Goal: Register for event/course

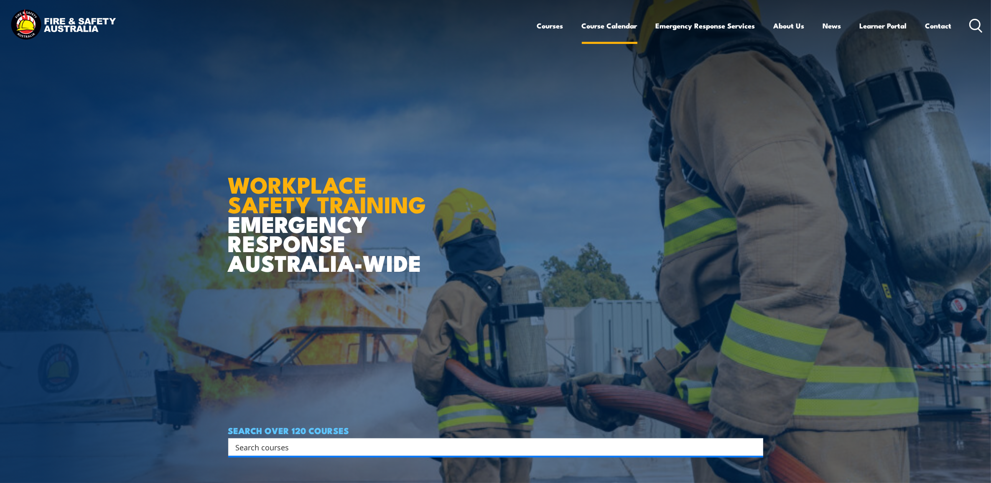
drag, startPoint x: 0, startPoint y: 0, endPoint x: 601, endPoint y: 23, distance: 601.1
click at [601, 23] on link "Course Calendar" at bounding box center [610, 26] width 56 height 22
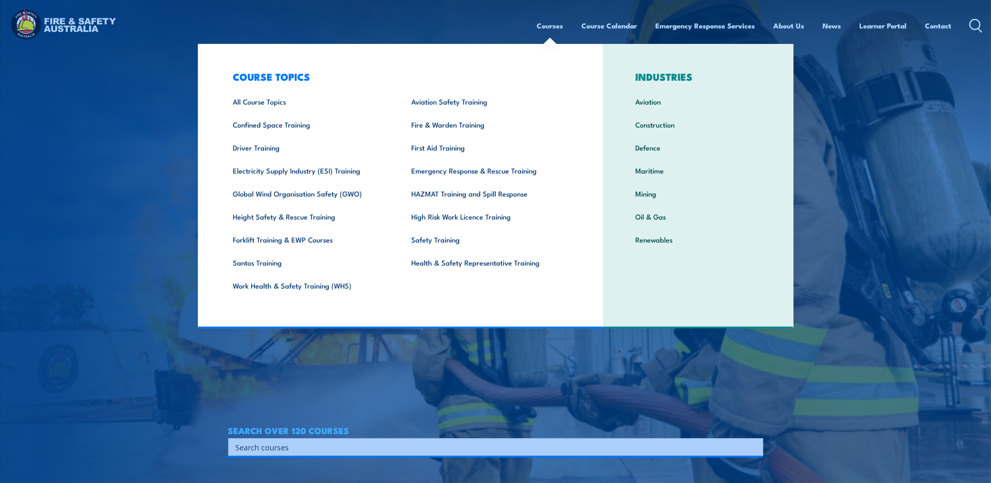
click at [545, 24] on link "Courses" at bounding box center [550, 26] width 26 height 22
click at [456, 126] on link "Fire & Warden Training" at bounding box center [487, 124] width 178 height 23
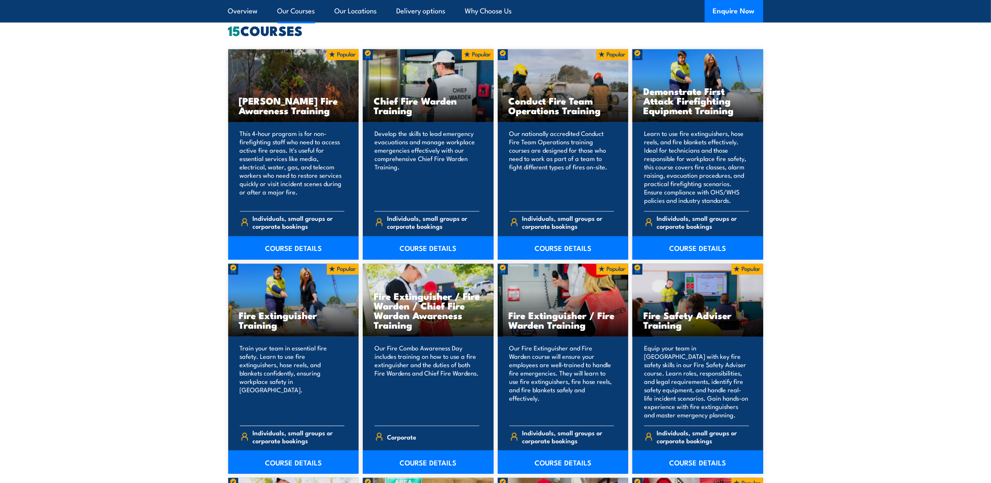
scroll to position [679, 0]
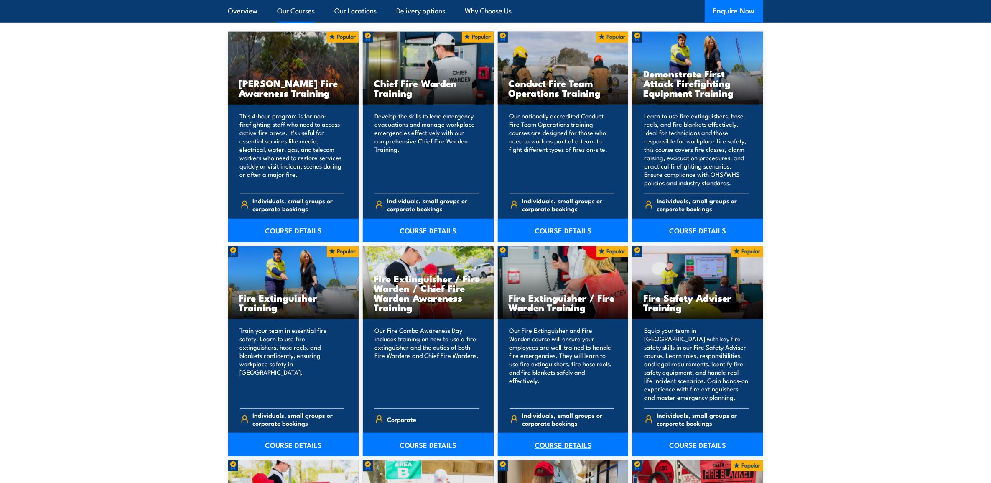
click at [565, 443] on link "COURSE DETAILS" at bounding box center [563, 444] width 131 height 23
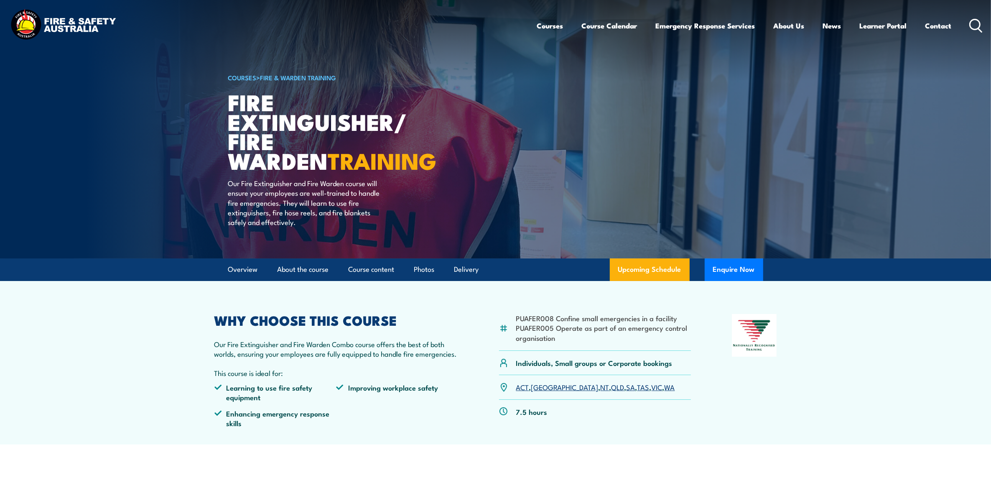
click at [652, 389] on link "VIC" at bounding box center [657, 387] width 11 height 10
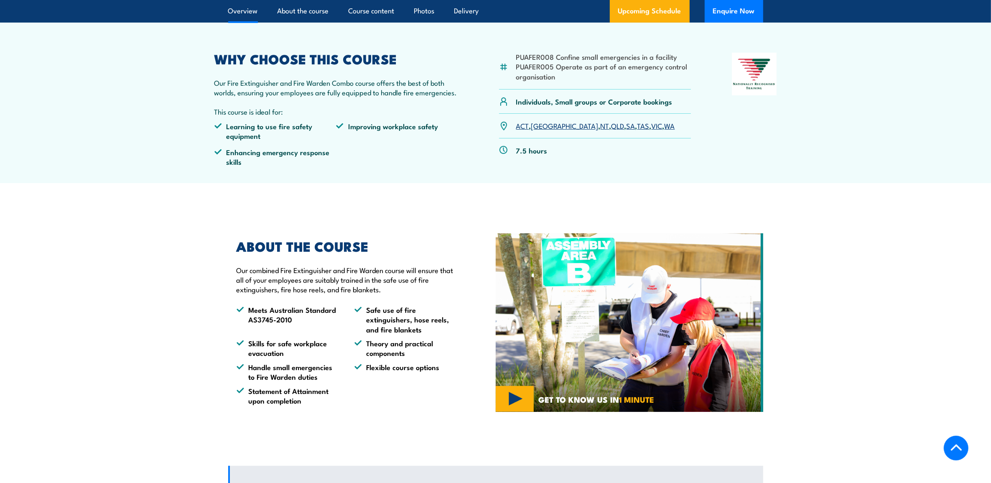
scroll to position [264, 0]
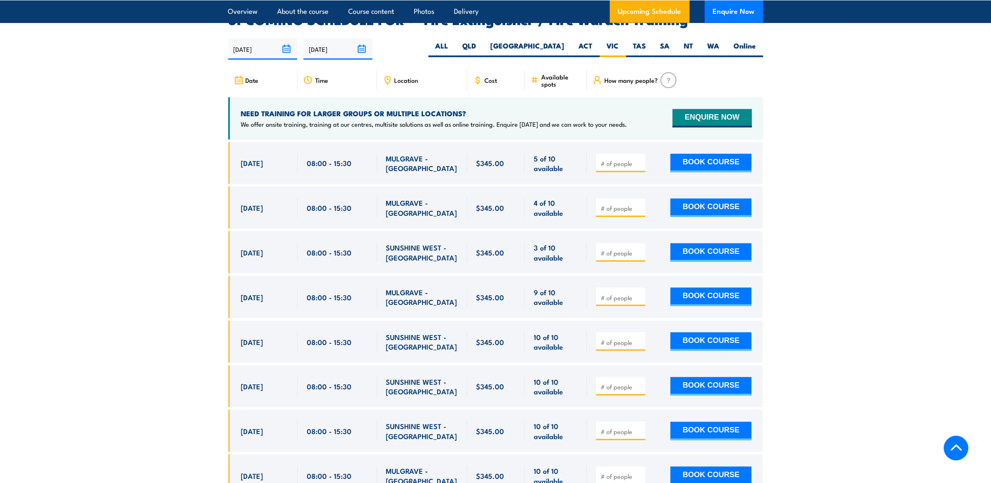
scroll to position [1215, 0]
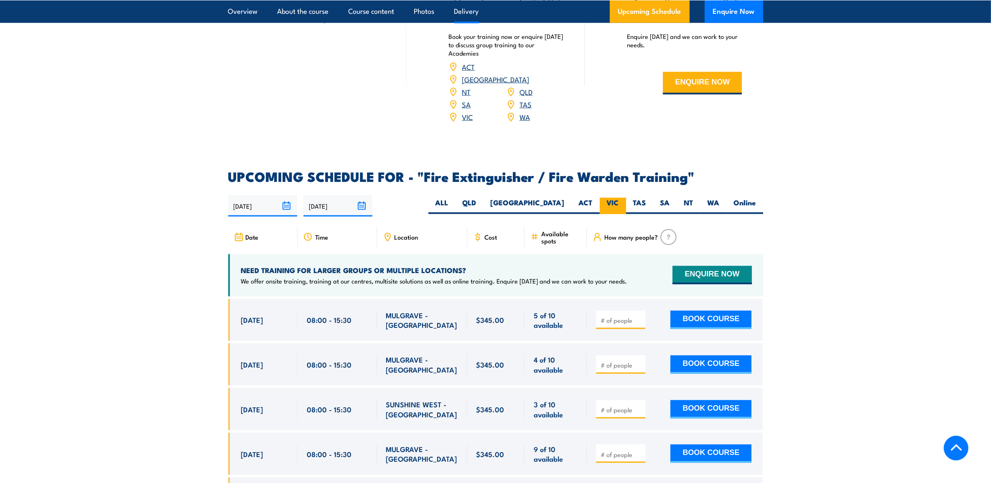
click at [610, 198] on label "VIC" at bounding box center [613, 206] width 26 height 16
click at [619, 198] on input "VIC" at bounding box center [621, 200] width 5 height 5
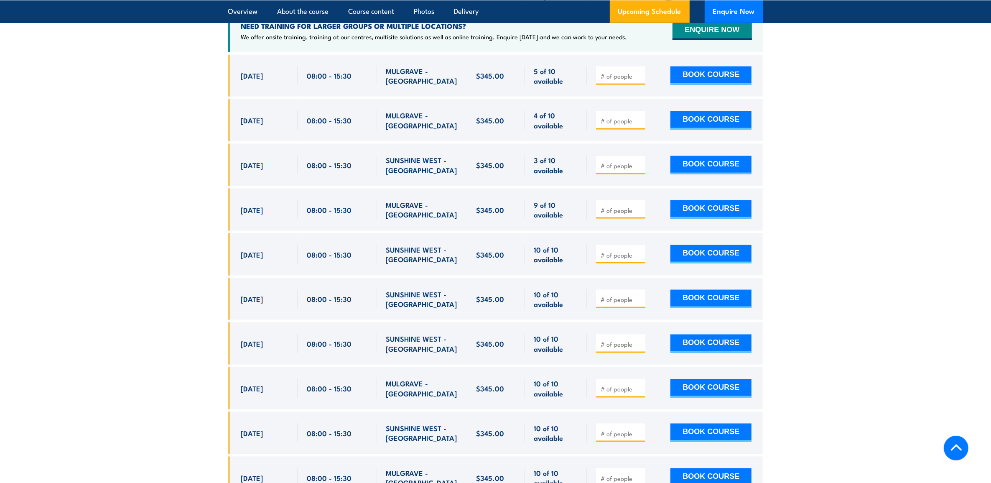
scroll to position [1476, 0]
